Goal: Task Accomplishment & Management: Use online tool/utility

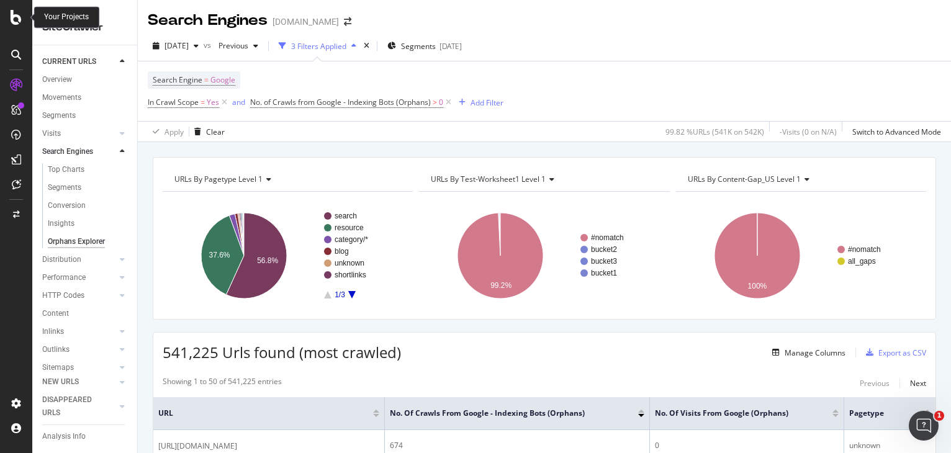
click at [17, 20] on icon at bounding box center [16, 17] width 11 height 15
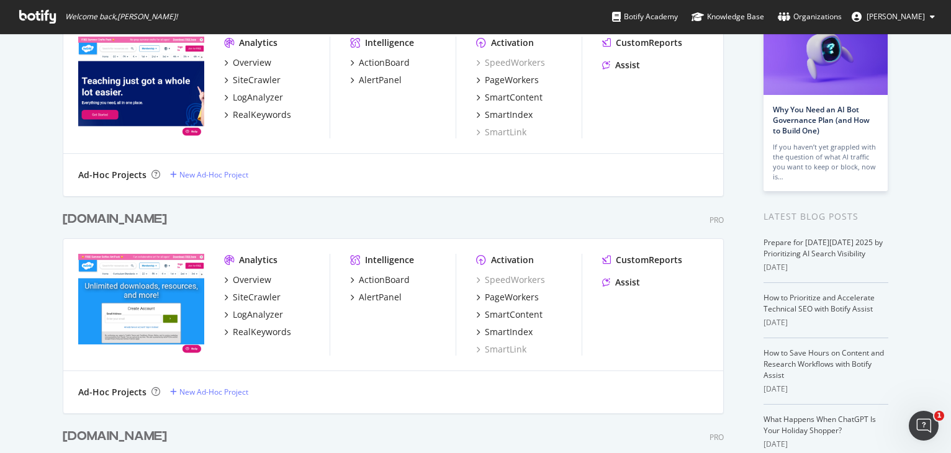
scroll to position [248, 0]
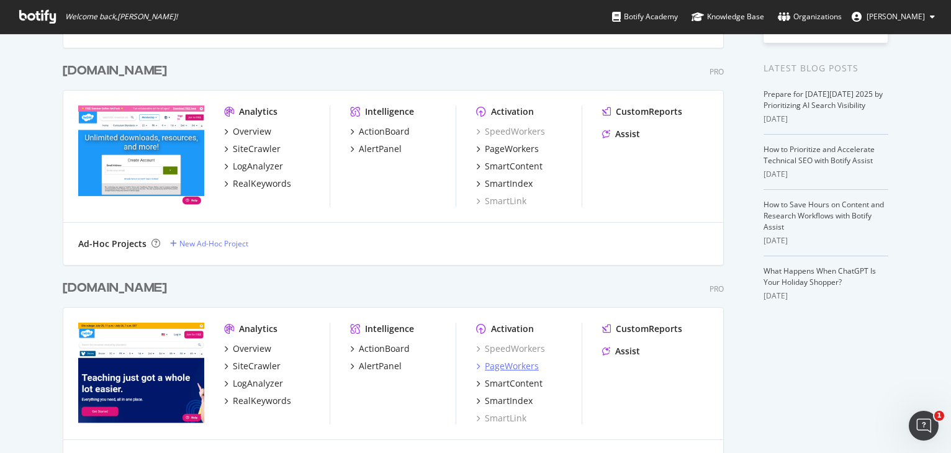
click at [518, 361] on div "PageWorkers" at bounding box center [512, 366] width 54 height 12
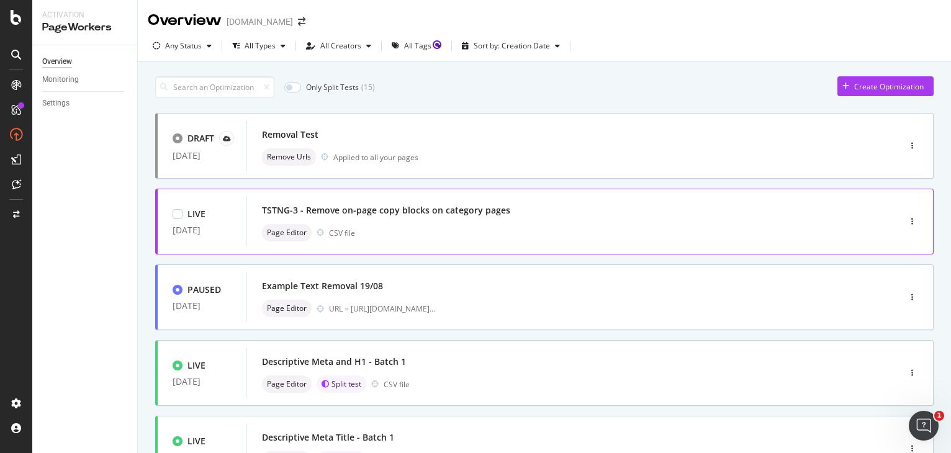
click at [492, 207] on div "TSTNG-3 - Remove on-page copy blocks on category pages" at bounding box center [386, 210] width 248 height 12
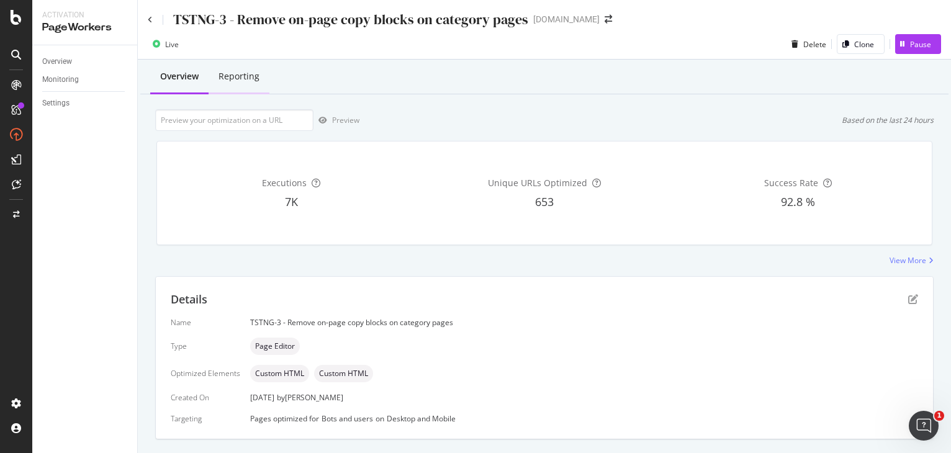
click at [253, 82] on div "Reporting" at bounding box center [238, 76] width 41 height 12
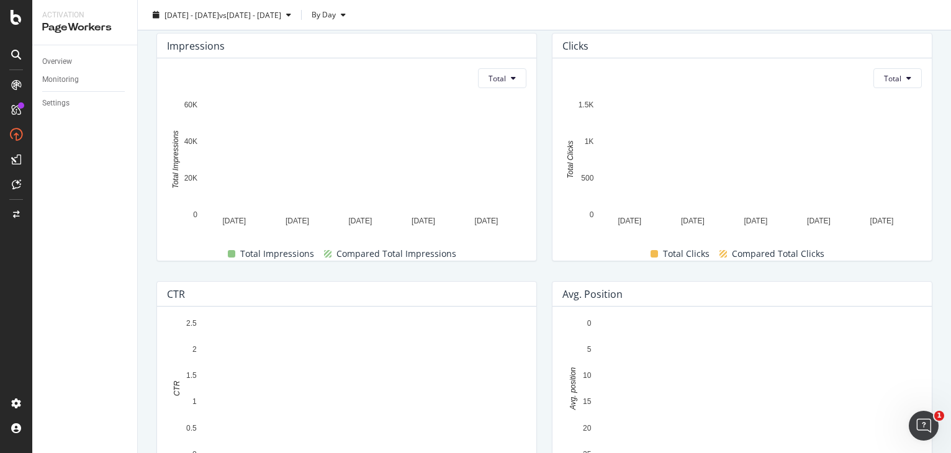
scroll to position [10, 0]
